Goal: Task Accomplishment & Management: Manage account settings

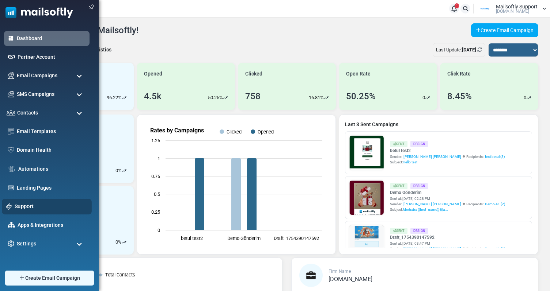
click at [23, 210] on link "Support" at bounding box center [51, 207] width 73 height 8
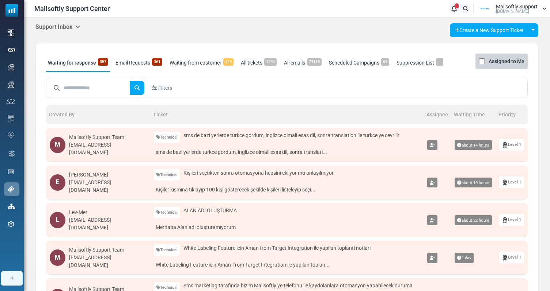
click at [58, 24] on h5 "Support Inbox" at bounding box center [57, 26] width 45 height 7
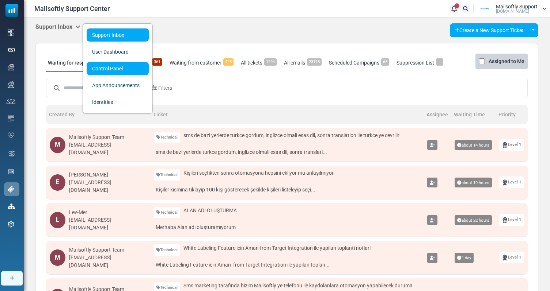
click at [109, 70] on link "Control Panel" at bounding box center [118, 68] width 62 height 13
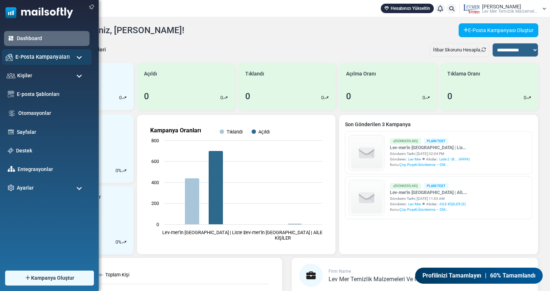
click at [59, 60] on span "E-Posta Kampanyaları" at bounding box center [42, 57] width 54 height 8
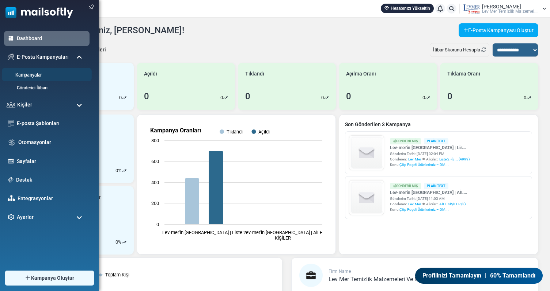
click at [40, 75] on link "Kampanyalar" at bounding box center [46, 75] width 88 height 7
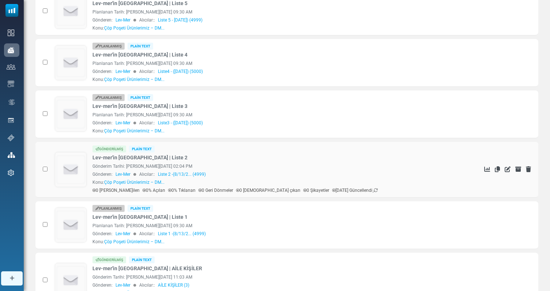
scroll to position [203, 0]
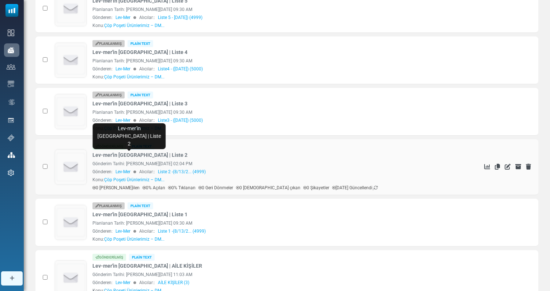
click at [134, 156] on link "Lev-mer'in [GEOGRAPHIC_DATA] | Liste 2" at bounding box center [139, 156] width 95 height 8
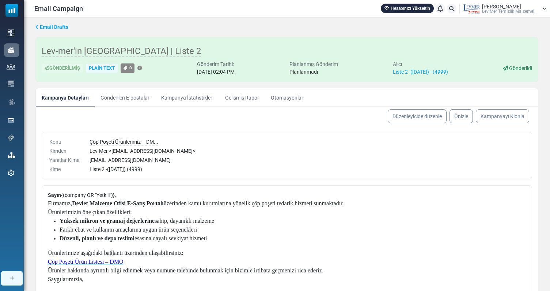
click at [193, 101] on link "Kampanya İstatistikleri" at bounding box center [187, 97] width 64 height 18
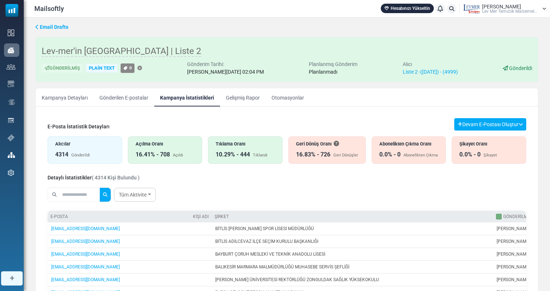
click at [69, 98] on link "Kampanya Detayları" at bounding box center [65, 97] width 58 height 18
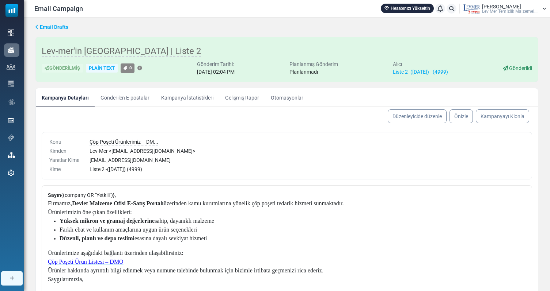
click at [64, 25] on span "Email Drafts" at bounding box center [54, 27] width 28 height 6
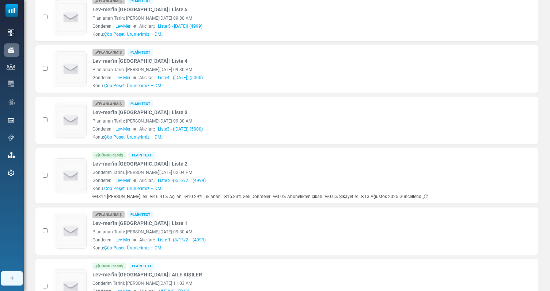
scroll to position [196, 0]
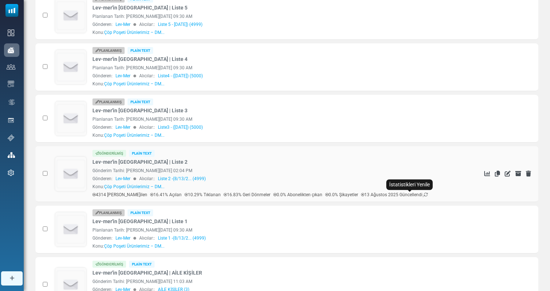
click at [423, 195] on icon at bounding box center [425, 195] width 4 height 4
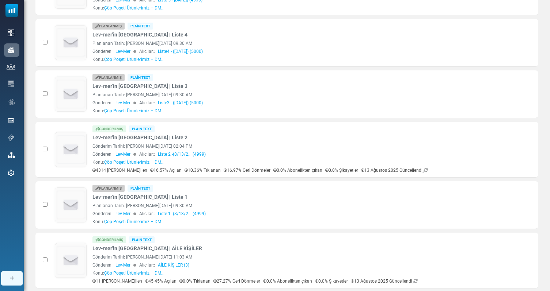
scroll to position [250, 0]
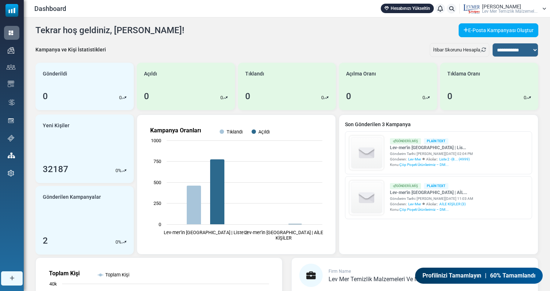
click at [520, 9] on span "Lev Mer Temi̇zli̇k Malzemel..." at bounding box center [510, 11] width 56 height 4
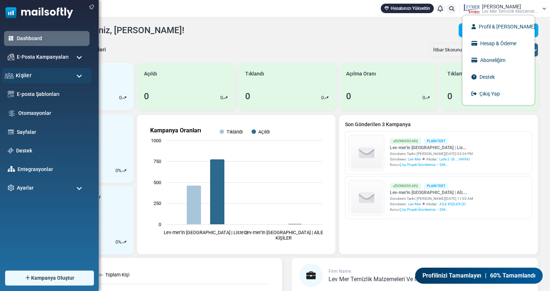
click at [67, 77] on div "Kişiler" at bounding box center [47, 76] width 90 height 16
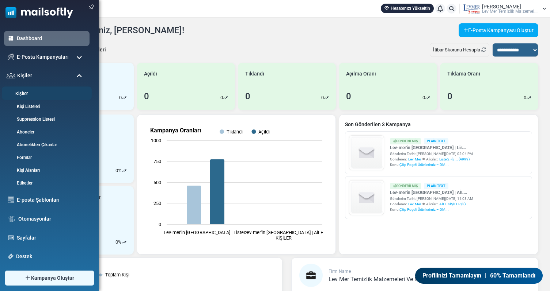
click at [31, 95] on link "Kişiler" at bounding box center [46, 94] width 88 height 7
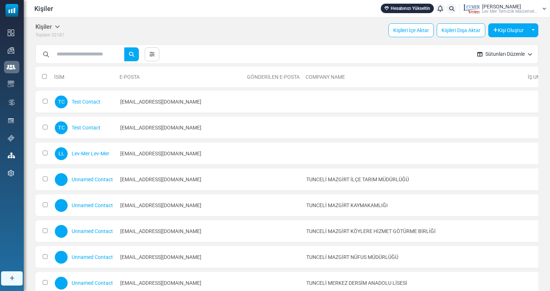
select select
click at [157, 58] on link at bounding box center [152, 54] width 15 height 14
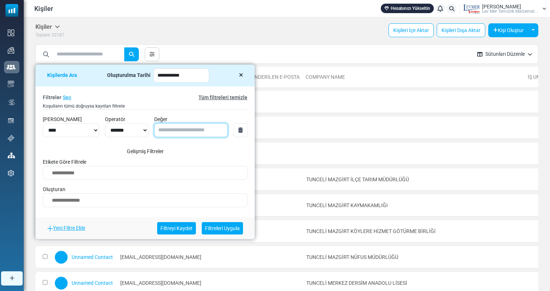
click at [202, 133] on input "Değer" at bounding box center [190, 130] width 73 height 14
type input "****"
click at [240, 230] on link "Filtreleri Uygula" at bounding box center [222, 228] width 41 height 12
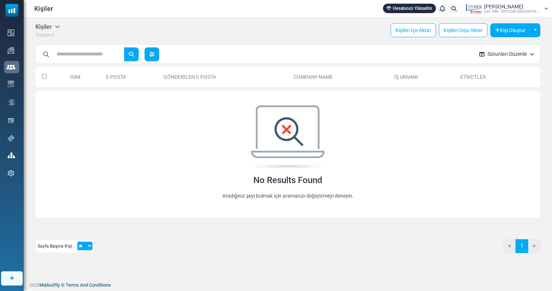
click at [154, 53] on icon at bounding box center [151, 54] width 5 height 5
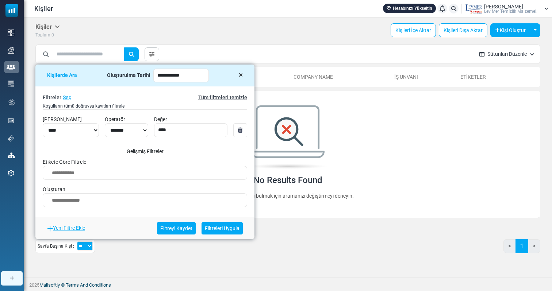
click at [242, 132] on icon at bounding box center [240, 130] width 4 height 5
click at [219, 229] on link "Filtreleri Uygula" at bounding box center [222, 228] width 41 height 12
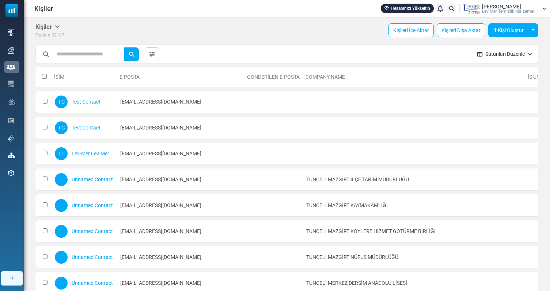
click at [42, 79] on th at bounding box center [43, 77] width 16 height 20
click at [42, 77] on th at bounding box center [43, 77] width 16 height 20
